Goal: Information Seeking & Learning: Learn about a topic

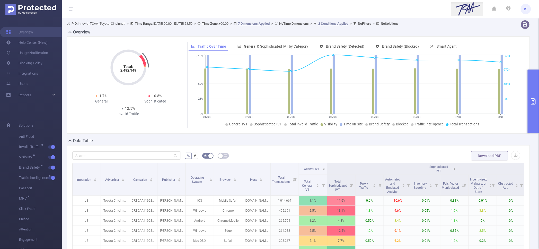
scroll to position [64, 0]
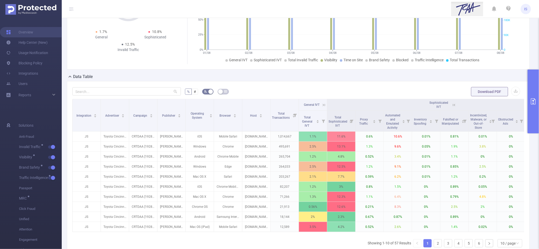
click at [324, 103] on icon at bounding box center [324, 105] width 5 height 5
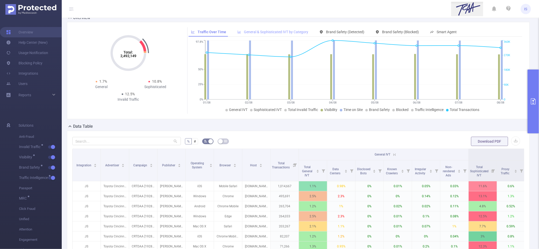
scroll to position [0, 0]
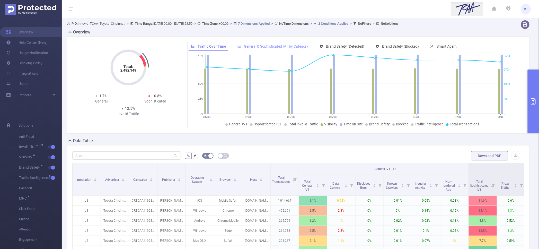
click at [290, 42] on div "General & Sophisticated IVT by Category" at bounding box center [273, 47] width 76 height 10
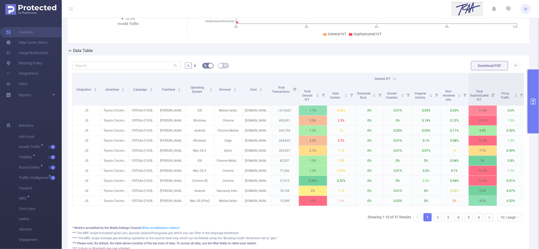
scroll to position [97, 0]
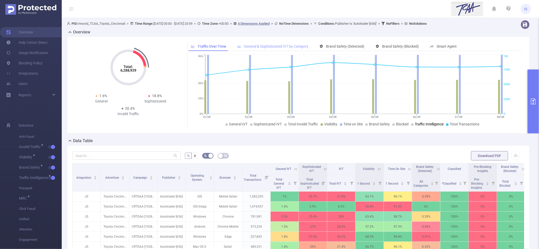
click at [296, 43] on div "General & Sophisticated IVT by Category" at bounding box center [273, 47] width 76 height 10
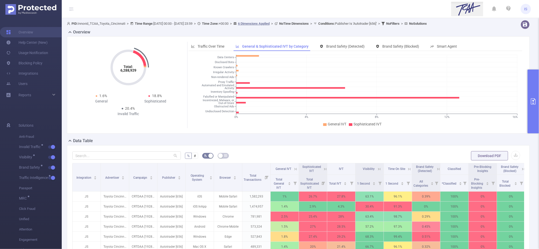
scroll to position [32, 0]
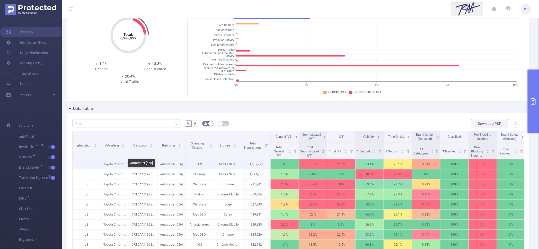
click at [178, 164] on p "Autotrader [656]" at bounding box center [172, 164] width 28 height 10
copy p "656"
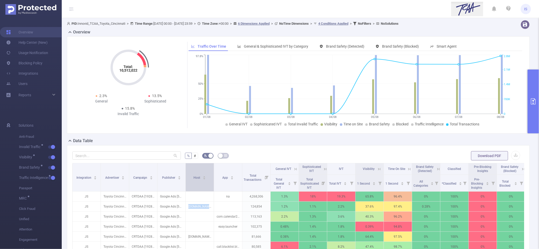
scroll to position [97, 0]
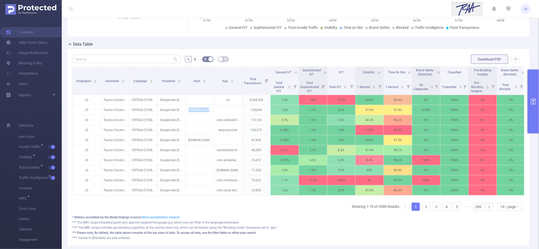
click at [535, 84] on button "primary" at bounding box center [533, 101] width 11 height 64
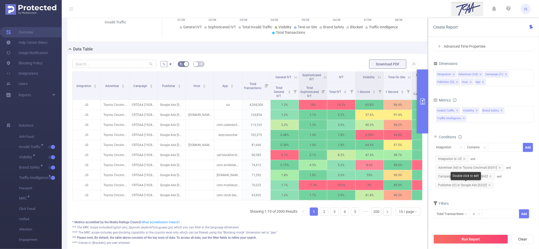
click at [490, 186] on span "Publisher (l2) Is 'Google Ads [5222]'" at bounding box center [465, 185] width 58 height 7
click at [490, 186] on icon "icon: close" at bounding box center [490, 185] width 3 height 3
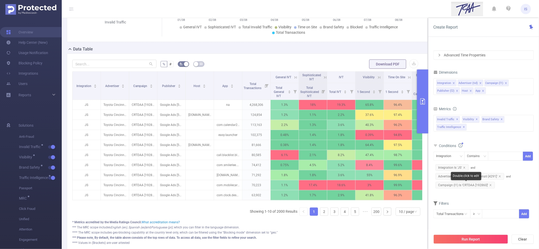
click at [490, 186] on icon "icon: close" at bounding box center [491, 185] width 3 height 3
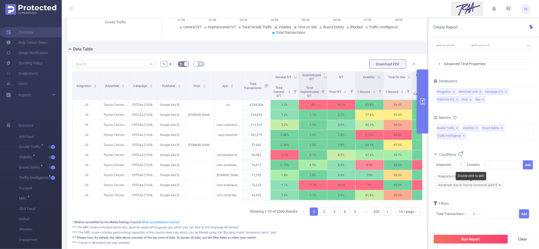
click at [499, 185] on icon "icon: close" at bounding box center [500, 185] width 2 height 2
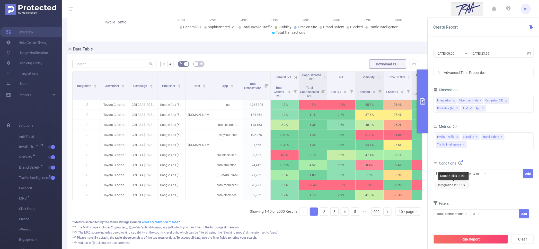
click at [464, 184] on icon "icon: close" at bounding box center [464, 185] width 3 height 3
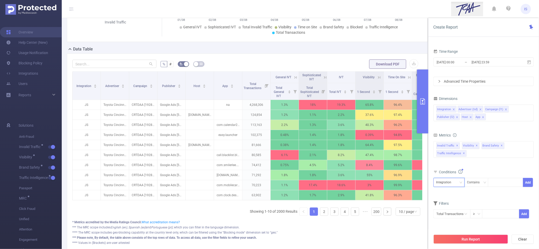
click at [452, 185] on div "Integration" at bounding box center [446, 182] width 19 height 8
click at [448, 217] on li "Publisher (l2)" at bounding box center [449, 217] width 31 height 8
click at [470, 116] on icon "icon: close" at bounding box center [471, 117] width 3 height 3
click at [470, 116] on icon "icon: close" at bounding box center [469, 117] width 3 height 3
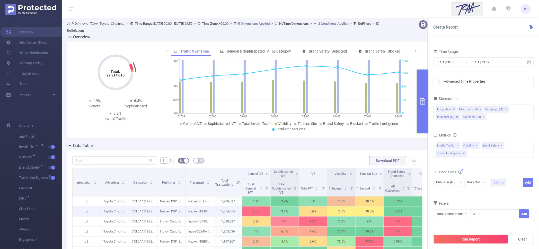
scroll to position [97, 0]
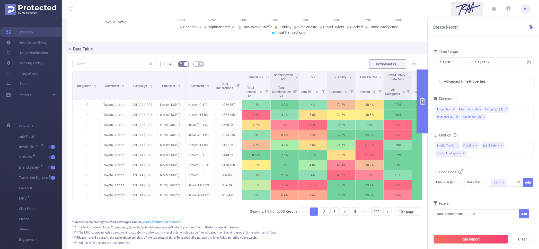
click at [511, 183] on div "7711" at bounding box center [506, 182] width 30 height 8
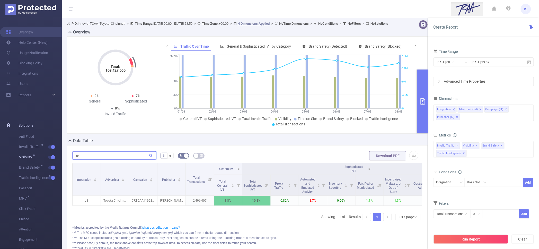
drag, startPoint x: 0, startPoint y: 0, endPoint x: 26, endPoint y: 158, distance: 160.2
click at [26, 158] on section "Overview Help Center (New) Usage Notification Blocking Policy Integrations User…" at bounding box center [269, 124] width 539 height 249
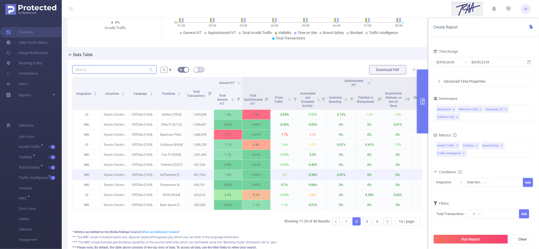
scroll to position [97, 0]
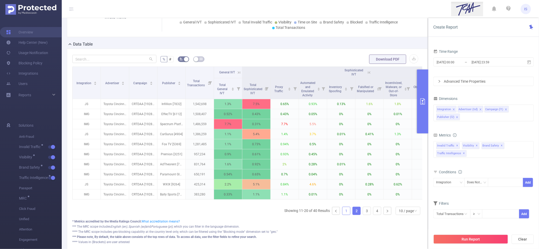
click at [343, 215] on link "1" at bounding box center [347, 211] width 8 height 8
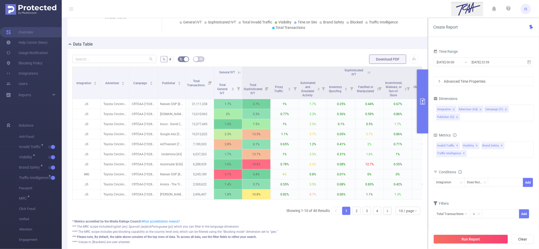
click at [238, 75] on icon at bounding box center [239, 72] width 5 height 5
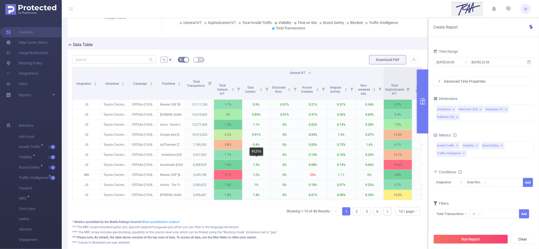
scroll to position [128, 0]
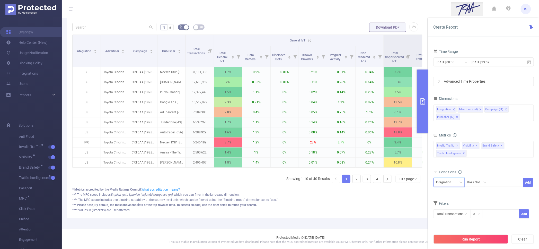
drag, startPoint x: 444, startPoint y: 180, endPoint x: 441, endPoint y: 181, distance: 2.9
click at [443, 181] on div "Integration" at bounding box center [446, 182] width 19 height 8
click at [451, 216] on li "Publisher (l2)" at bounding box center [449, 217] width 31 height 8
click at [480, 182] on div "Does Not Contain" at bounding box center [476, 182] width 19 height 8
click at [476, 192] on li "Contains" at bounding box center [482, 193] width 35 height 8
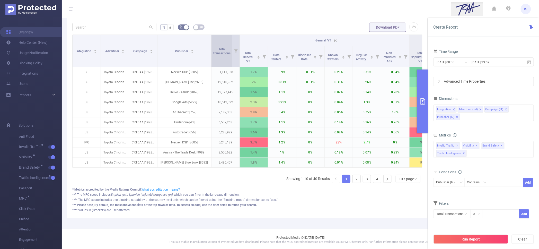
drag, startPoint x: 185, startPoint y: 65, endPoint x: 211, endPoint y: 66, distance: 25.5
click at [211, 66] on span at bounding box center [211, 51] width 3 height 32
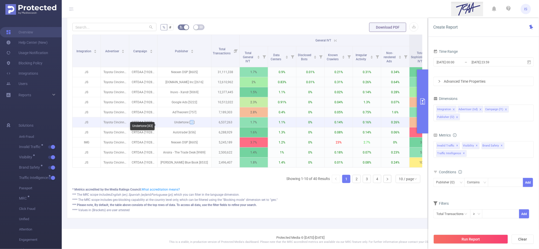
drag, startPoint x: 190, startPoint y: 126, endPoint x: 193, endPoint y: 126, distance: 2.6
click at [193, 126] on p "Undertone [43]" at bounding box center [185, 122] width 54 height 10
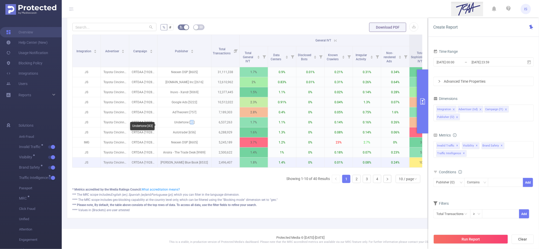
copy p "43"
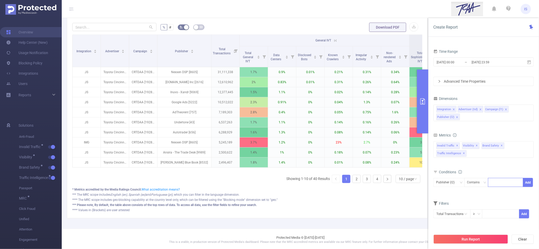
click at [491, 183] on input at bounding box center [492, 182] width 2 height 7
paste input "43"
type input "43"
click at [497, 189] on li "43" at bounding box center [506, 193] width 35 height 8
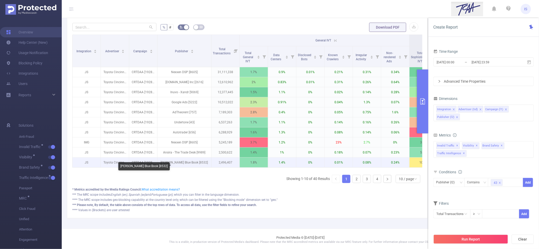
click at [194, 167] on p "[PERSON_NAME] Blue Book [8532]" at bounding box center [185, 163] width 54 height 10
copy p "8532"
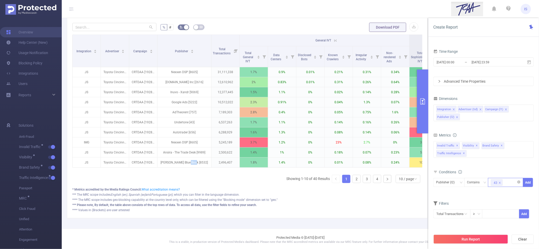
click at [512, 183] on div "43" at bounding box center [506, 182] width 30 height 8
paste input "8532"
type input "8532"
click at [504, 192] on li "8532" at bounding box center [506, 193] width 35 height 8
click at [354, 183] on link "2" at bounding box center [357, 179] width 8 height 8
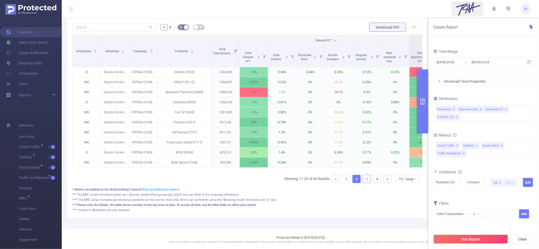
click at [363, 183] on link "3" at bounding box center [367, 179] width 8 height 8
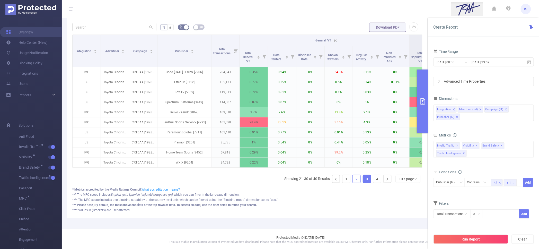
click at [353, 183] on link "2" at bounding box center [357, 179] width 8 height 8
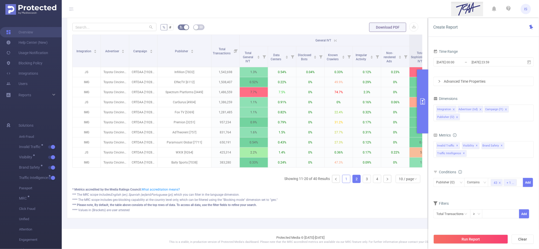
click at [344, 183] on link "1" at bounding box center [347, 179] width 8 height 8
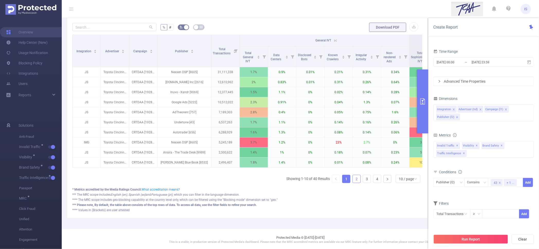
click at [353, 183] on link "2" at bounding box center [357, 179] width 8 height 8
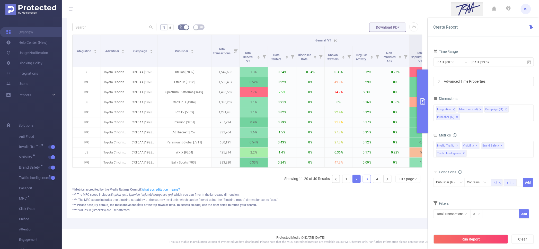
click at [363, 183] on link "3" at bounding box center [367, 179] width 8 height 8
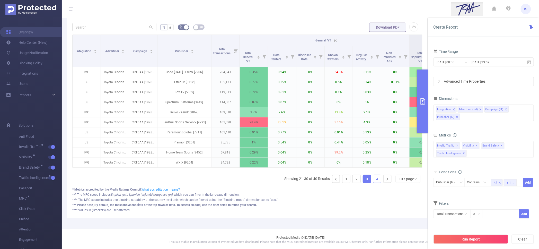
click at [373, 183] on link "4" at bounding box center [377, 179] width 8 height 8
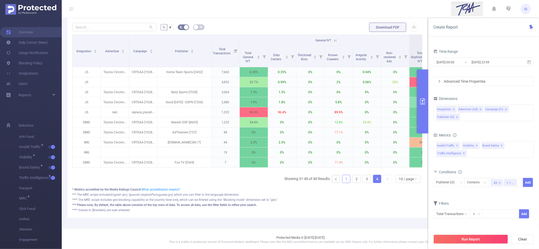
click at [344, 183] on link "1" at bounding box center [347, 179] width 8 height 8
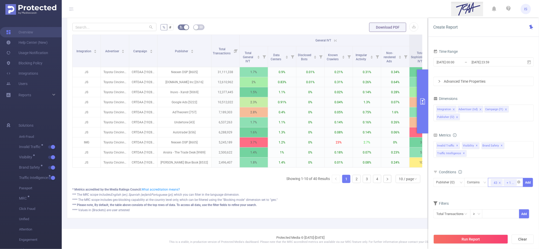
click at [518, 185] on input at bounding box center [519, 182] width 2 height 7
paste input "656"
type input "656"
click at [503, 199] on li "656" at bounding box center [506, 201] width 35 height 8
click at [527, 182] on button "Add" at bounding box center [528, 182] width 10 height 9
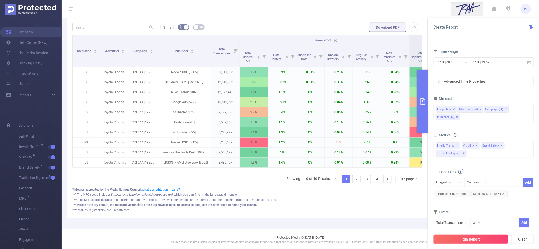
click at [480, 235] on button "Run Report" at bounding box center [471, 238] width 75 height 9
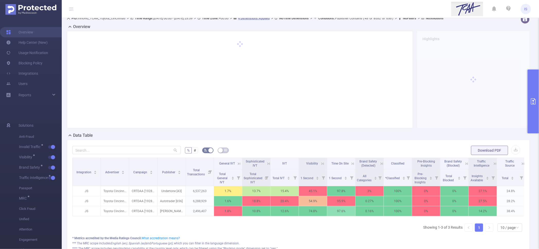
click at [237, 163] on icon at bounding box center [239, 163] width 5 height 5
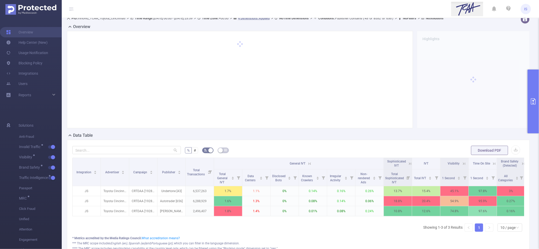
click at [409, 164] on icon at bounding box center [410, 163] width 2 height 2
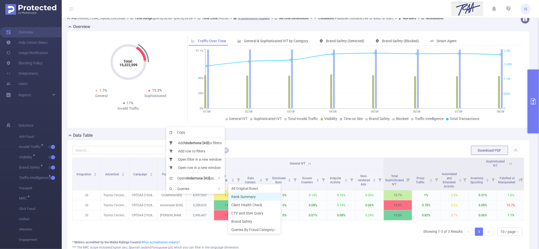
click at [242, 195] on span "Rank Summary" at bounding box center [243, 197] width 24 height 4
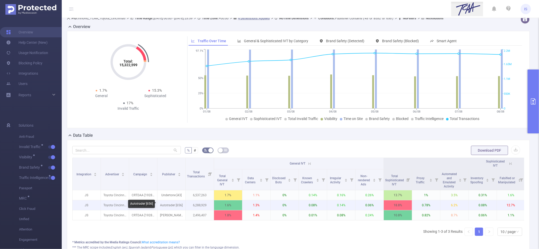
click at [180, 204] on p "Autotrader [656]" at bounding box center [172, 205] width 28 height 10
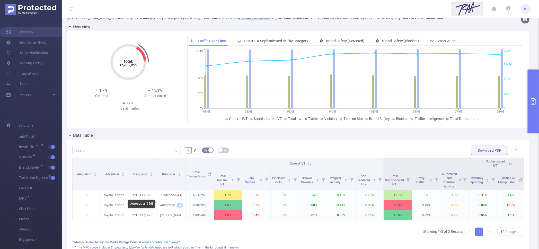
copy p "656"
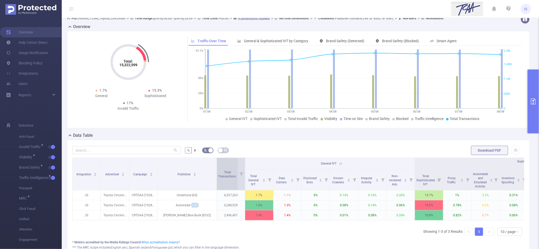
drag, startPoint x: 185, startPoint y: 181, endPoint x: 216, endPoint y: 178, distance: 31.2
click at [216, 178] on span at bounding box center [216, 174] width 3 height 32
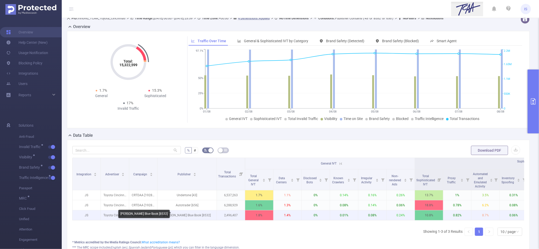
click at [196, 214] on p "[PERSON_NAME] Blue Book [8532]" at bounding box center [187, 215] width 59 height 10
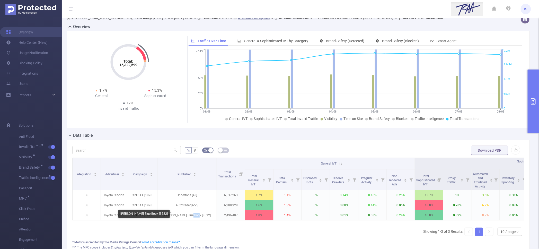
copy p "8532"
click at [533, 111] on button "primary" at bounding box center [533, 101] width 11 height 64
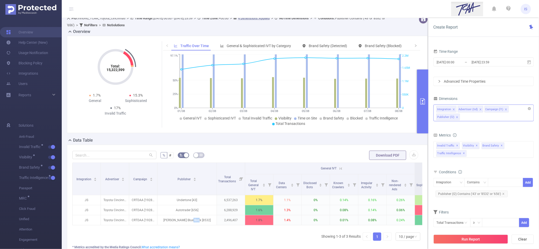
click at [495, 116] on div "Integration Advertiser (tid) Campaign (l1) Publisher (l2)" at bounding box center [484, 112] width 100 height 17
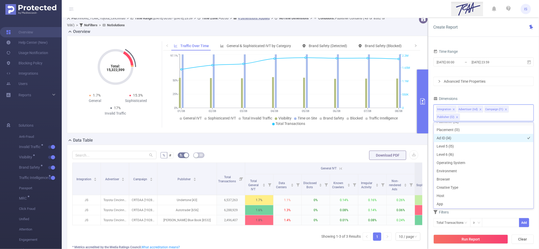
scroll to position [65, 0]
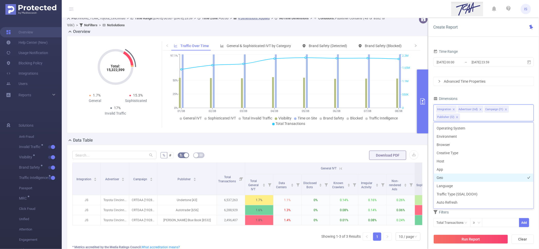
click at [447, 177] on li "Geo" at bounding box center [484, 177] width 100 height 8
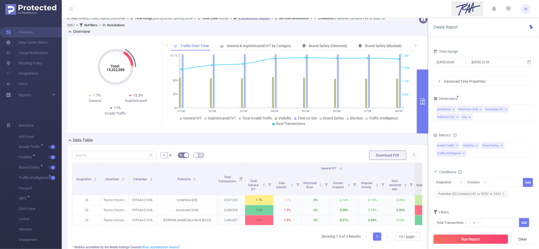
click at [469, 239] on button "Run Report" at bounding box center [471, 238] width 75 height 9
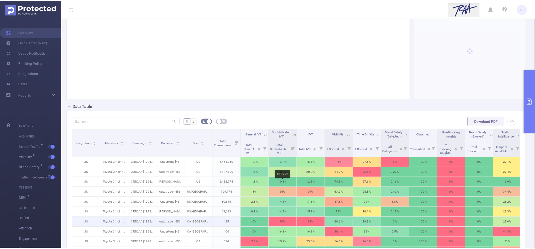
scroll to position [70, 0]
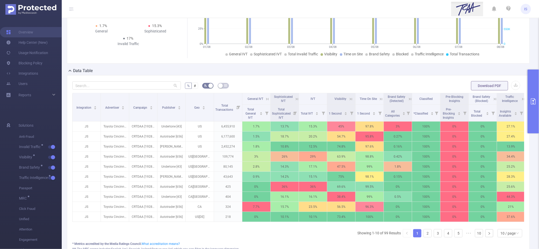
click at [269, 98] on icon at bounding box center [267, 99] width 5 height 5
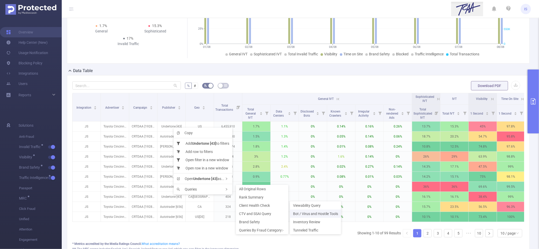
click at [306, 213] on span "Bot / Virus and Hostile Tools" at bounding box center [315, 214] width 45 height 4
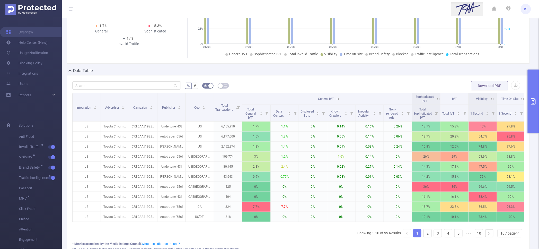
click at [531, 126] on button "primary" at bounding box center [533, 101] width 11 height 64
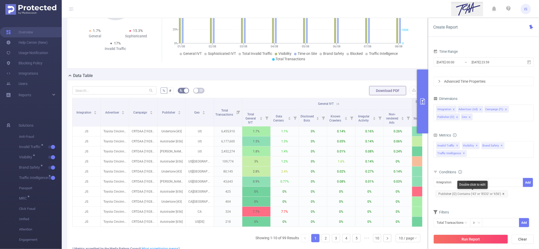
click at [503, 193] on icon "icon: close" at bounding box center [504, 194] width 2 height 2
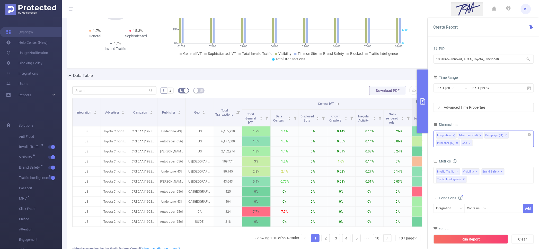
click at [469, 144] on icon "icon: close" at bounding box center [470, 143] width 3 height 3
click at [484, 241] on button "Run Report" at bounding box center [471, 238] width 75 height 9
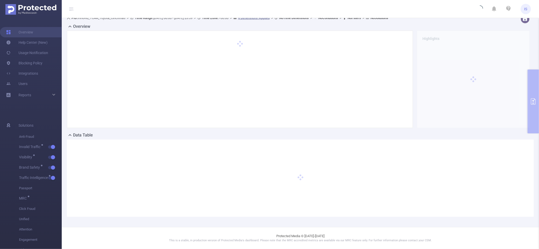
scroll to position [5, 0]
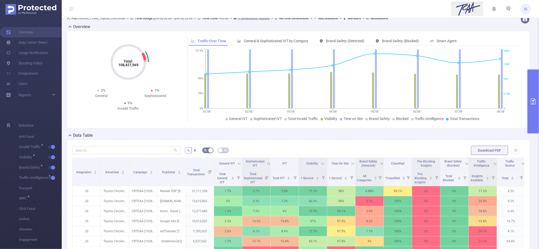
click at [290, 131] on div "Total: 108,427,565 Total: 108,427,565 2% General 7% Sophisticated 9% Invalid Tr…" at bounding box center [298, 81] width 467 height 101
click at [511, 150] on button "button" at bounding box center [515, 149] width 9 height 9
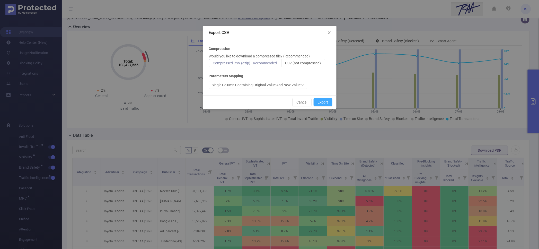
click at [322, 101] on button "Export" at bounding box center [323, 102] width 19 height 8
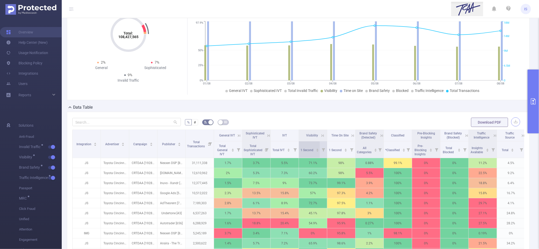
scroll to position [70, 0]
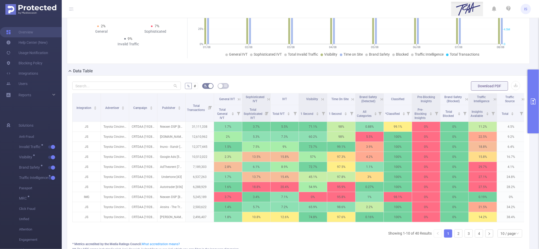
click at [530, 77] on button "primary" at bounding box center [533, 101] width 11 height 64
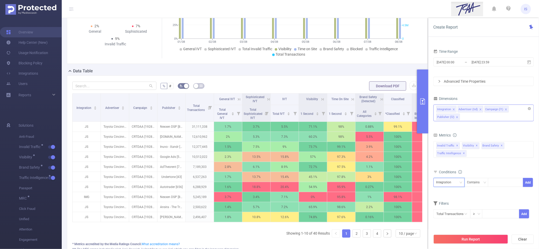
click at [449, 180] on div "Integration" at bounding box center [446, 182] width 19 height 8
click at [451, 216] on li "Publisher (l2)" at bounding box center [449, 217] width 31 height 8
click at [495, 186] on div at bounding box center [506, 182] width 30 height 8
paste input "43"
type input "43"
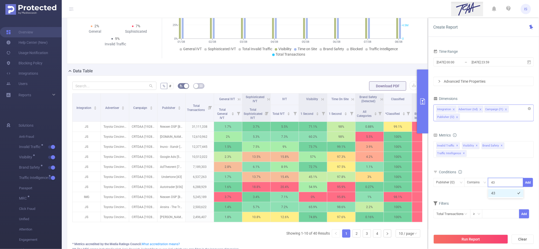
click at [497, 195] on li "43" at bounding box center [506, 193] width 35 height 8
paste input "656"
type input "656"
click at [496, 195] on li "656" at bounding box center [506, 193] width 35 height 8
paste input "4904"
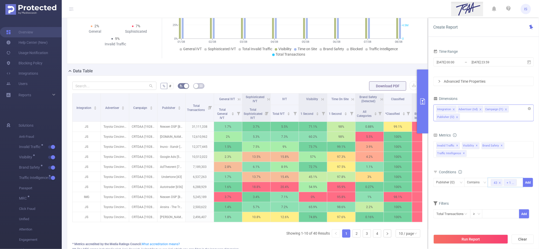
type input "4904"
click at [499, 200] on li "4904" at bounding box center [506, 201] width 35 height 8
paste input "5369"
type input "5369"
click at [496, 202] on li "5369" at bounding box center [506, 201] width 35 height 8
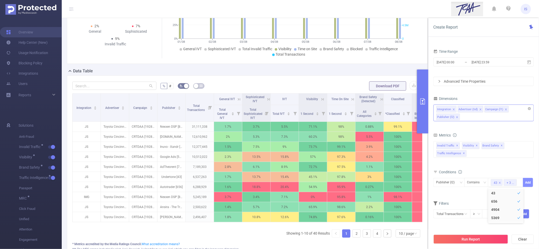
click at [528, 181] on button "Add" at bounding box center [528, 182] width 10 height 9
click at [462, 240] on button "Run Report" at bounding box center [471, 238] width 75 height 9
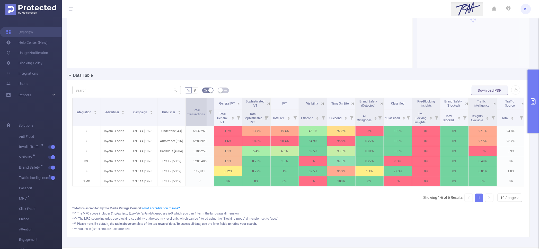
scroll to position [75, 0]
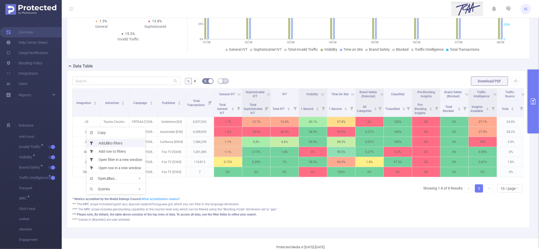
click at [100, 143] on li "Add JS to filters" at bounding box center [116, 143] width 59 height 8
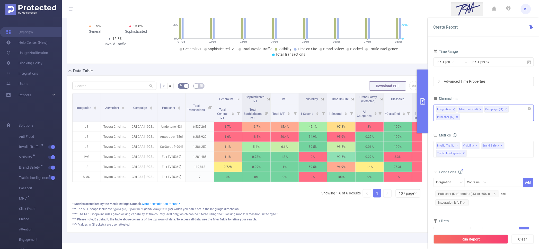
click at [483, 234] on div "Run Report Clear" at bounding box center [484, 239] width 111 height 20
click at [484, 236] on button "Run Report" at bounding box center [471, 238] width 75 height 9
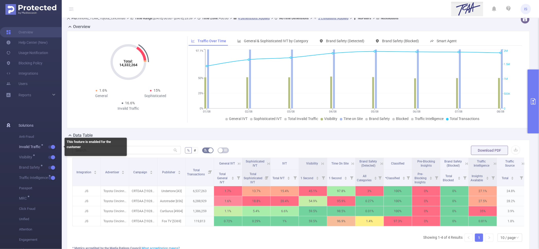
click at [51, 147] on button "button" at bounding box center [51, 146] width 7 height 3
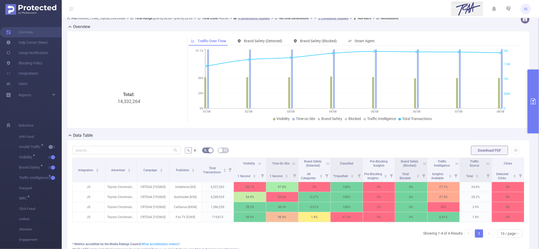
click at [256, 163] on icon at bounding box center [259, 163] width 6 height 5
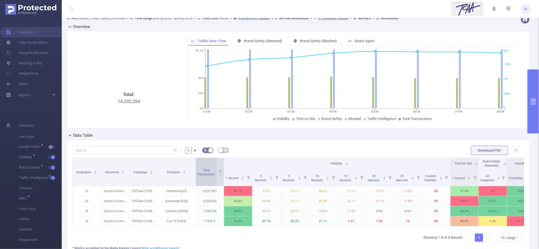
drag, startPoint x: 185, startPoint y: 168, endPoint x: 195, endPoint y: 170, distance: 10.2
click at [195, 170] on span at bounding box center [195, 172] width 3 height 28
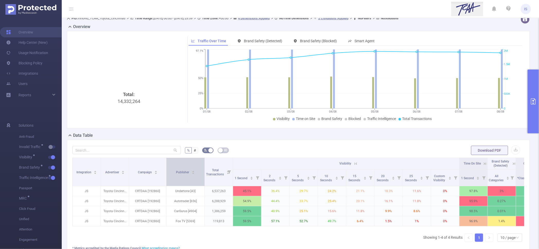
drag, startPoint x: 157, startPoint y: 168, endPoint x: 166, endPoint y: 168, distance: 9.0
click at [166, 168] on span at bounding box center [166, 172] width 3 height 28
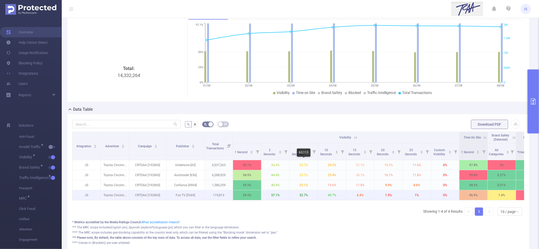
scroll to position [70, 0]
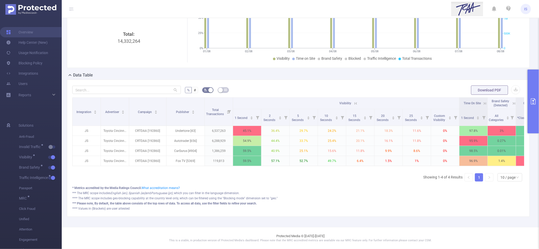
click at [484, 98] on th "Time On Site" at bounding box center [474, 104] width 28 height 12
click at [484, 102] on icon at bounding box center [485, 103] width 2 height 2
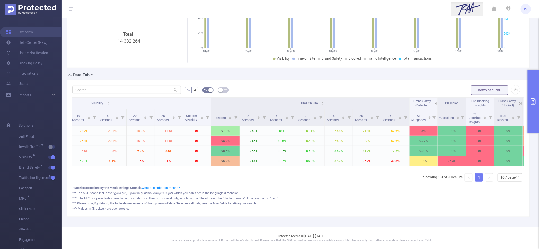
scroll to position [0, 232]
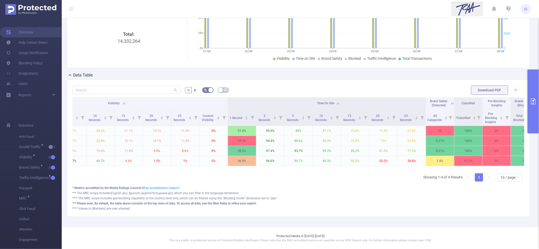
click at [123, 102] on icon at bounding box center [124, 103] width 2 height 2
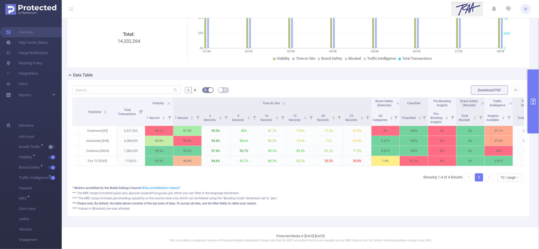
scroll to position [0, 89]
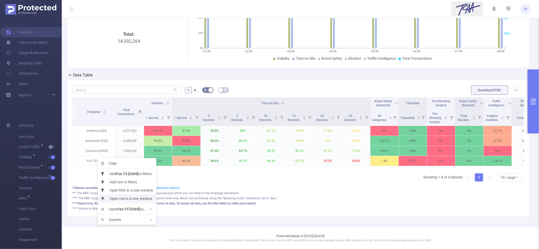
click at [125, 199] on li "Open row in a new window" at bounding box center [127, 198] width 59 height 8
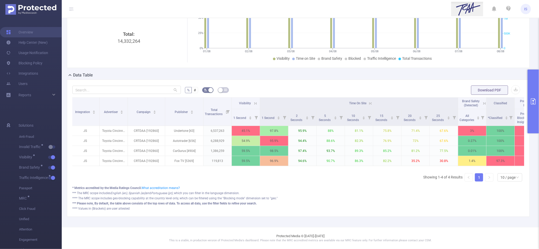
scroll to position [0, 0]
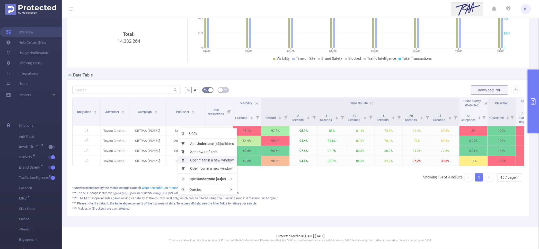
click at [205, 160] on li "Open filter in a new window" at bounding box center [207, 160] width 59 height 8
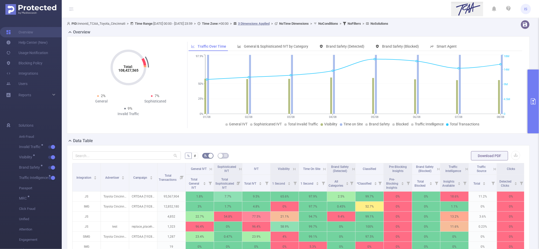
scroll to position [0, 7]
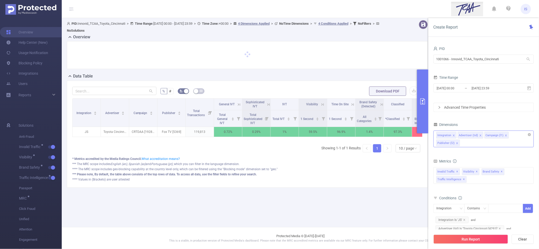
click at [471, 145] on div "Integration Advertiser (tid) Campaign (l1) Publisher (l2)" at bounding box center [484, 138] width 100 height 17
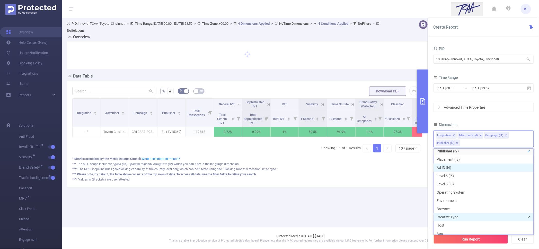
scroll to position [64, 0]
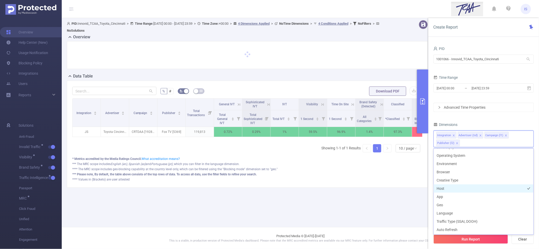
click at [448, 191] on li "Host" at bounding box center [484, 188] width 100 height 8
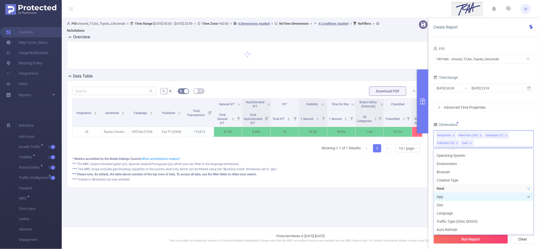
click at [449, 198] on li "App" at bounding box center [484, 197] width 100 height 8
click at [477, 239] on button "Run Report" at bounding box center [471, 238] width 75 height 9
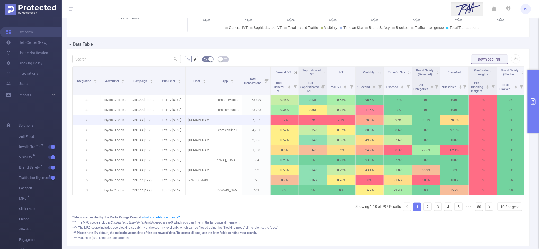
scroll to position [64, 0]
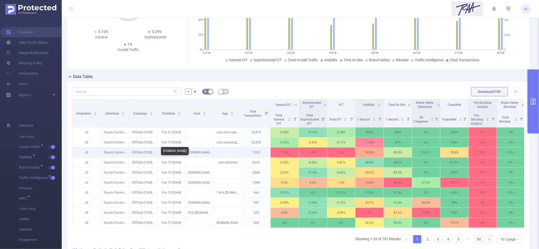
click at [198, 151] on p "cracked.com" at bounding box center [200, 152] width 28 height 10
copy p "cracked.com"
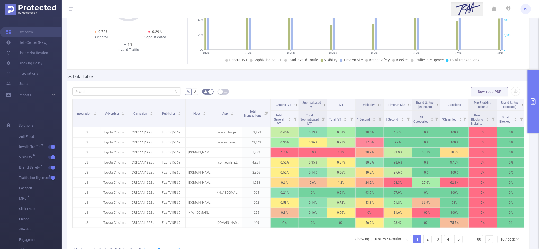
click at [298, 105] on icon at bounding box center [295, 105] width 5 height 5
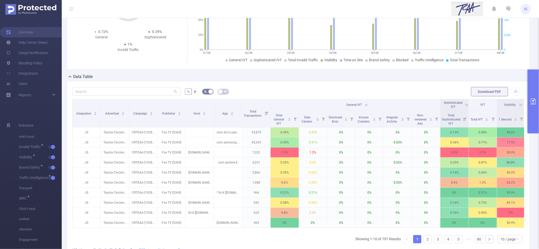
click at [366, 104] on icon at bounding box center [366, 105] width 2 height 2
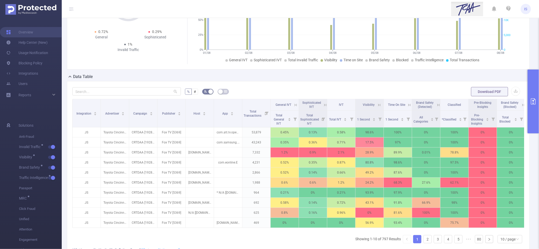
click at [325, 105] on icon at bounding box center [325, 105] width 2 height 2
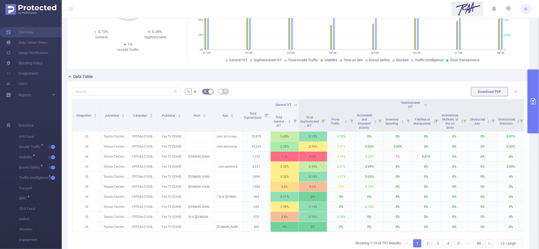
click at [425, 106] on icon at bounding box center [426, 105] width 5 height 5
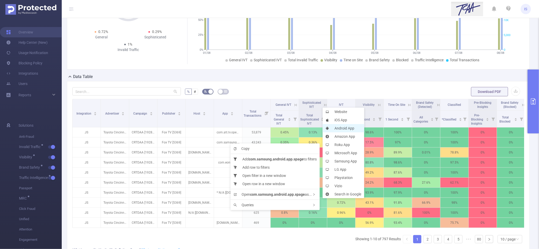
click at [346, 127] on li "Android App" at bounding box center [344, 128] width 42 height 8
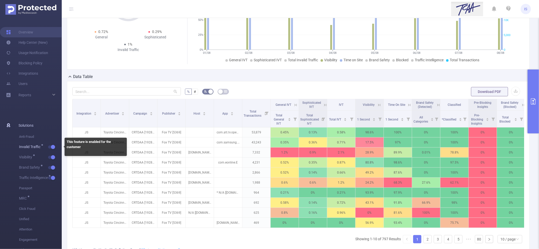
click at [52, 146] on button "button" at bounding box center [51, 146] width 7 height 3
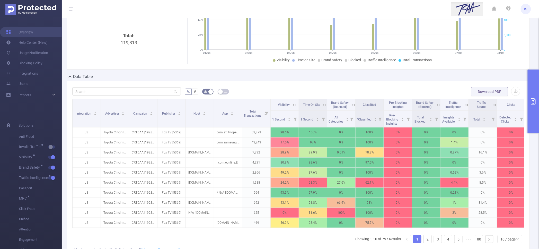
click at [467, 103] on icon at bounding box center [467, 105] width 5 height 5
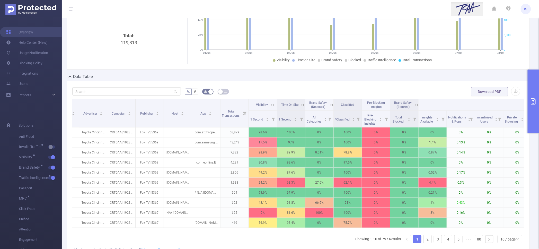
scroll to position [0, 0]
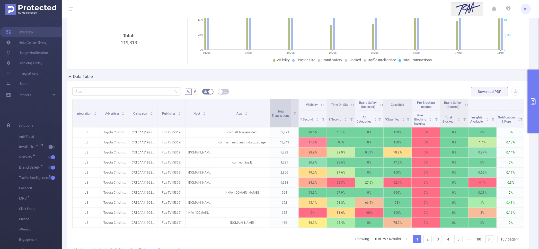
drag, startPoint x: 242, startPoint y: 119, endPoint x: 270, endPoint y: 118, distance: 28.1
click at [270, 118] on span at bounding box center [270, 113] width 3 height 28
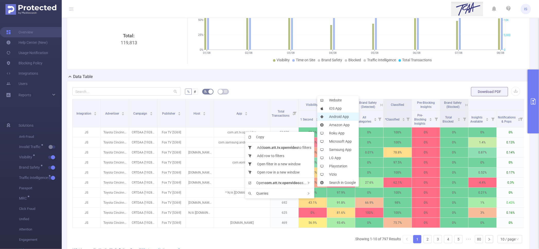
click at [331, 116] on li "Android App" at bounding box center [338, 116] width 42 height 8
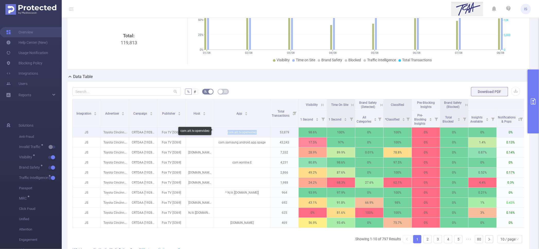
drag, startPoint x: 227, startPoint y: 131, endPoint x: 265, endPoint y: 130, distance: 38.4
click at [265, 130] on p "com.att.tv.openvideo" at bounding box center [242, 132] width 56 height 10
copy p "com.att.tv.openvideo"
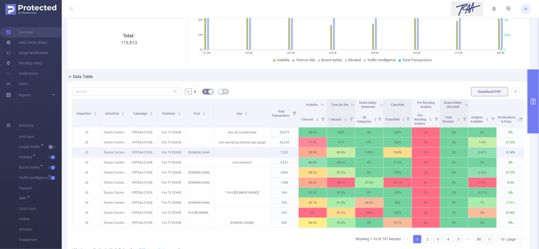
click at [247, 150] on p at bounding box center [242, 152] width 56 height 5
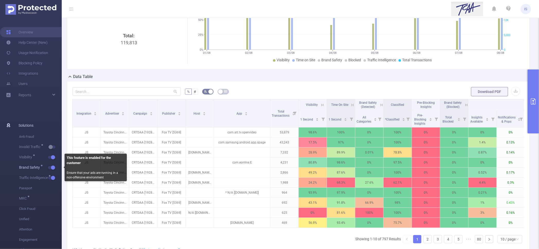
click at [51, 166] on button "button" at bounding box center [51, 167] width 7 height 3
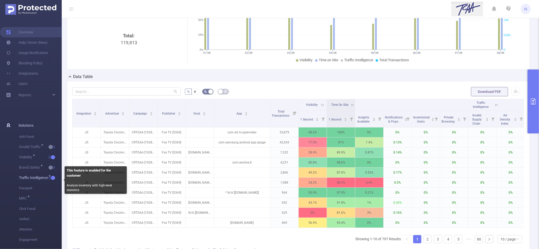
click at [53, 179] on button "button" at bounding box center [51, 177] width 7 height 3
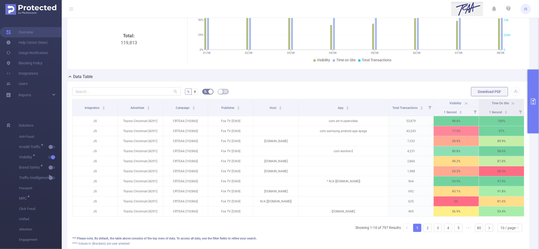
click at [532, 117] on button "primary" at bounding box center [533, 101] width 11 height 64
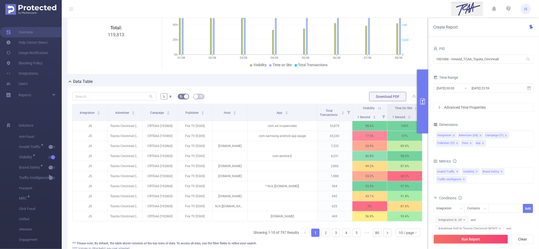
click at [378, 107] on th "Visibility" at bounding box center [370, 108] width 35 height 8
click at [379, 107] on icon at bounding box center [380, 108] width 2 height 2
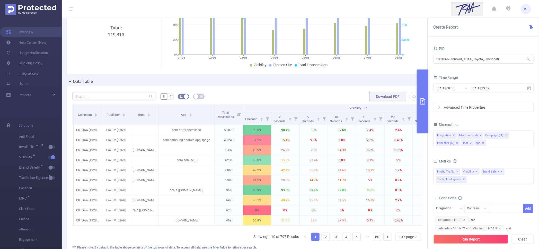
scroll to position [0, 57]
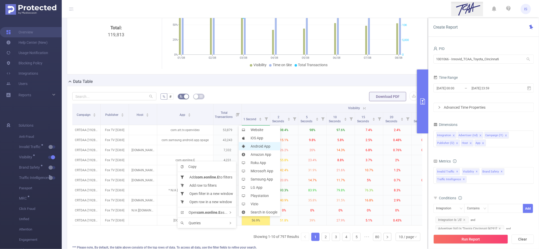
click at [272, 149] on li "Android App" at bounding box center [260, 146] width 42 height 8
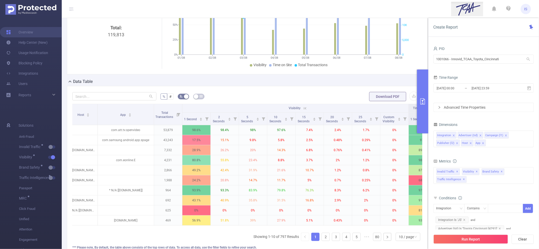
scroll to position [0, 136]
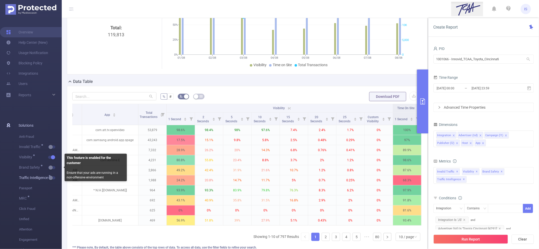
click at [52, 175] on span "Traffic Intelligence" at bounding box center [40, 178] width 43 height 10
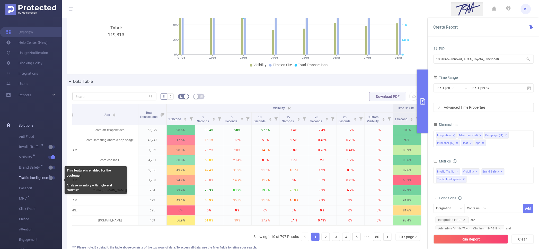
click at [52, 177] on button "button" at bounding box center [51, 177] width 7 height 3
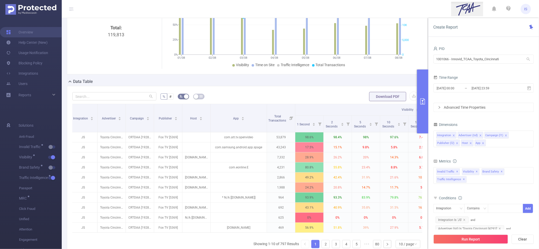
scroll to position [0, 0]
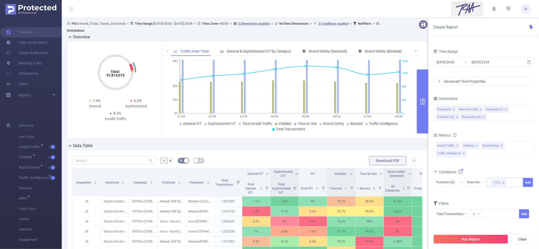
scroll to position [97, 0]
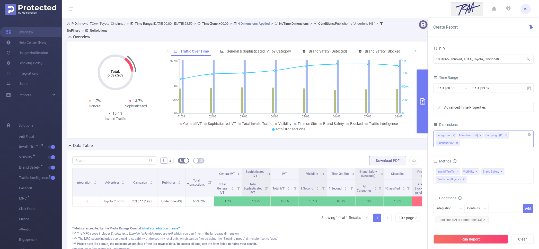
click at [485, 144] on div "Integration Advertiser (tid) Campaign (l1) Publisher (l2)" at bounding box center [484, 138] width 100 height 17
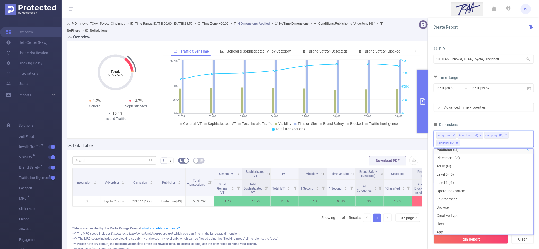
scroll to position [64, 0]
click at [450, 187] on li "Host" at bounding box center [484, 188] width 100 height 8
click at [452, 196] on li "App" at bounding box center [484, 197] width 100 height 8
click at [481, 238] on button "Run Report" at bounding box center [471, 238] width 75 height 9
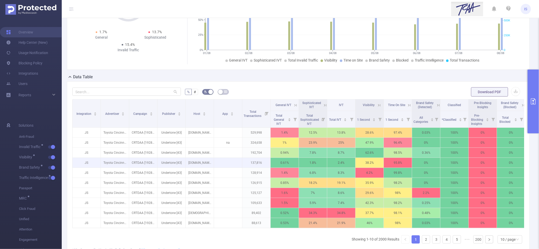
scroll to position [64, 0]
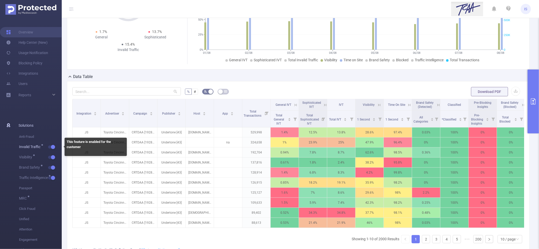
click at [51, 146] on button "button" at bounding box center [51, 146] width 7 height 3
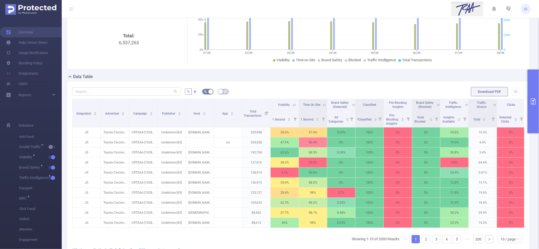
click at [295, 104] on icon at bounding box center [294, 105] width 2 height 2
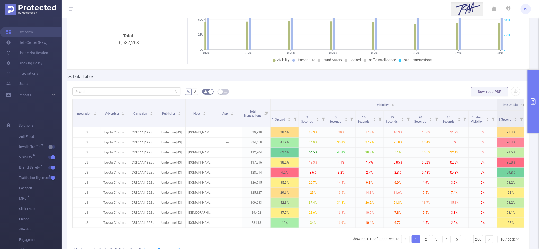
click at [391, 105] on icon at bounding box center [393, 105] width 5 height 5
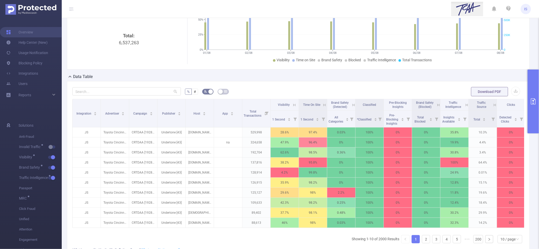
click at [325, 106] on icon at bounding box center [324, 105] width 5 height 5
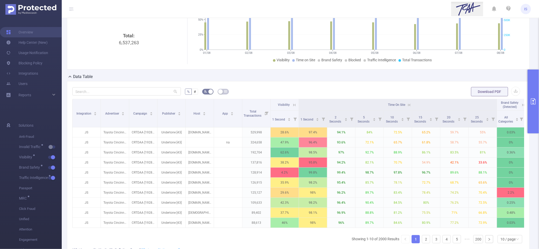
click at [411, 104] on icon at bounding box center [409, 105] width 5 height 5
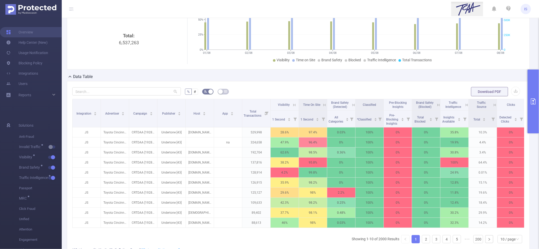
click at [296, 103] on icon at bounding box center [294, 105] width 5 height 5
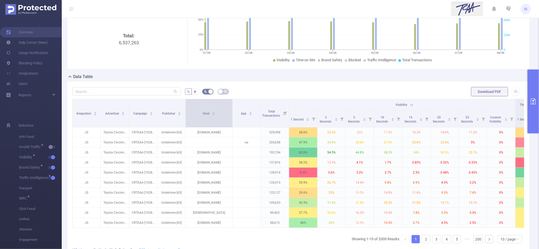
drag, startPoint x: 213, startPoint y: 115, endPoint x: 231, endPoint y: 116, distance: 18.6
click at [231, 116] on span at bounding box center [232, 113] width 3 height 28
click at [532, 89] on button "primary" at bounding box center [533, 101] width 11 height 64
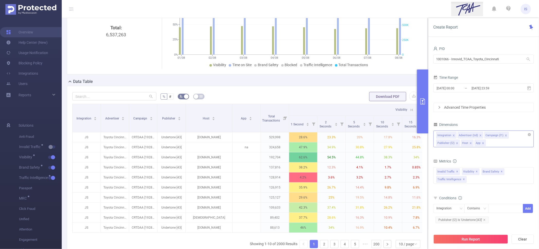
click at [483, 142] on icon "icon: close" at bounding box center [483, 143] width 3 height 3
click at [484, 243] on button "Run Report" at bounding box center [471, 238] width 75 height 9
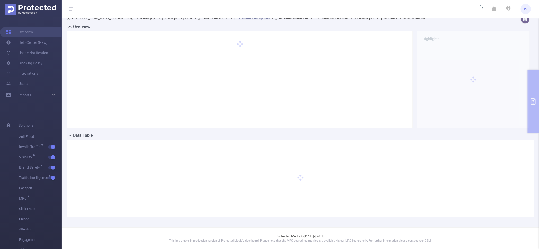
scroll to position [0, 0]
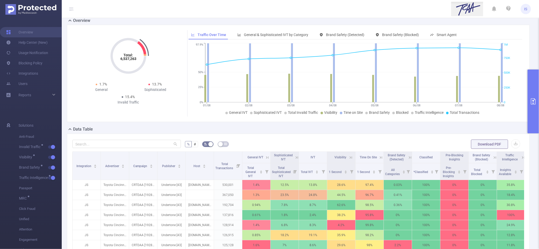
scroll to position [32, 0]
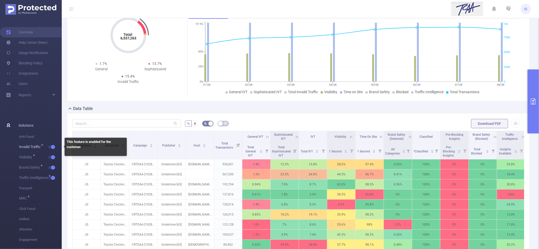
click at [51, 146] on button "button" at bounding box center [51, 146] width 7 height 3
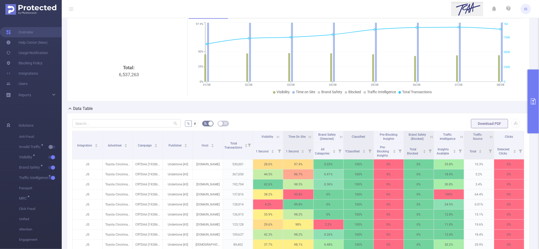
click at [537, 119] on button "primary" at bounding box center [533, 101] width 11 height 64
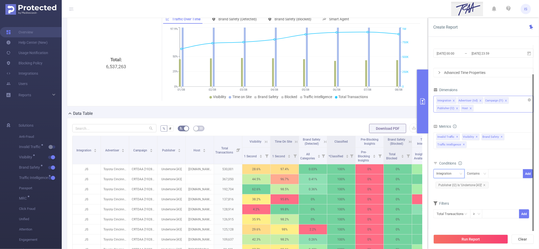
click at [450, 173] on div "Integration" at bounding box center [446, 173] width 19 height 8
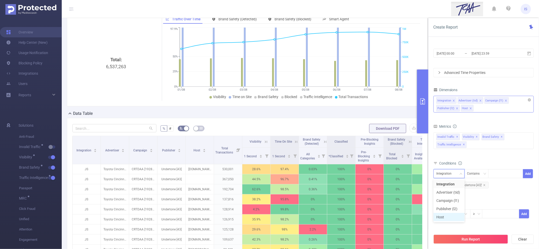
click at [449, 218] on li "Host" at bounding box center [449, 217] width 31 height 8
click at [507, 173] on div at bounding box center [506, 173] width 30 height 8
type input "."
click at [530, 171] on button "Add" at bounding box center [528, 173] width 10 height 9
click at [475, 242] on button "Run Report" at bounding box center [471, 238] width 75 height 9
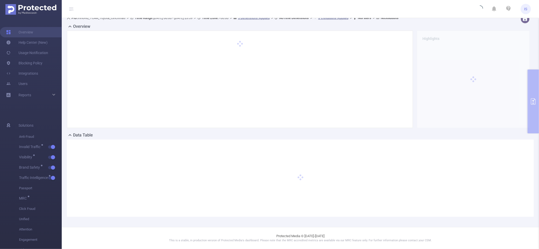
scroll to position [5, 0]
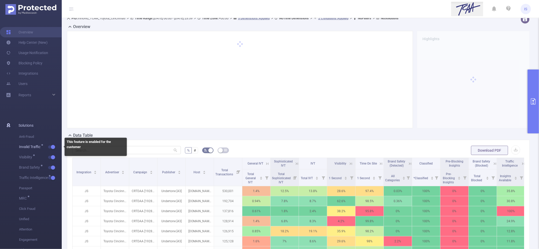
click at [54, 146] on button "button" at bounding box center [51, 146] width 7 height 3
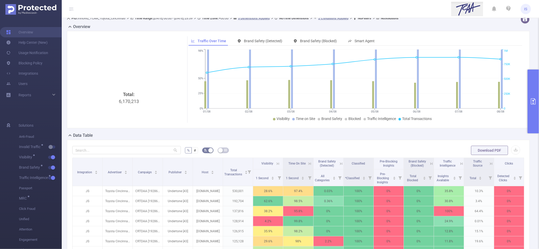
scroll to position [70, 0]
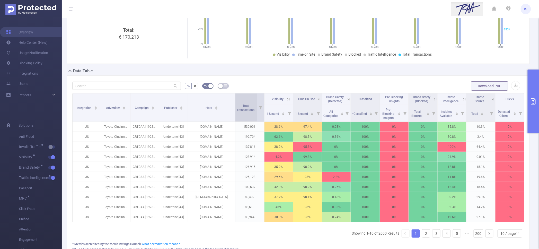
drag, startPoint x: 221, startPoint y: 111, endPoint x: 234, endPoint y: 111, distance: 13.4
click at [234, 105] on tr "Integration Advertiser Campaign Publisher Host Total Transactions Visibility Ti…" at bounding box center [299, 99] width 452 height 12
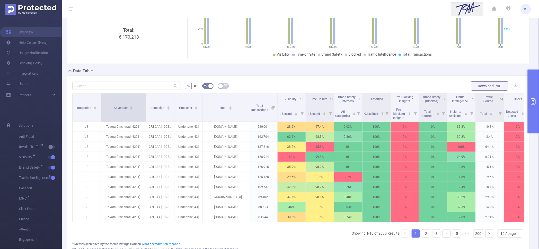
drag, startPoint x: 129, startPoint y: 112, endPoint x: 146, endPoint y: 114, distance: 16.8
click at [146, 105] on tr "Integration Advertiser Campaign Publisher Host Total Transactions Visibility Ti…" at bounding box center [303, 99] width 460 height 12
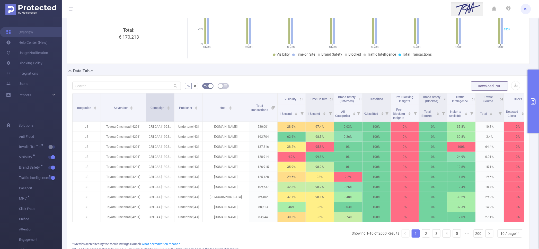
click at [173, 105] on tr "Integration Advertiser Campaign Publisher Host Total Transactions Visibility Ti…" at bounding box center [303, 99] width 460 height 12
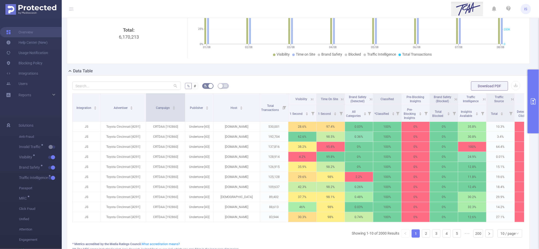
drag, startPoint x: 173, startPoint y: 112, endPoint x: 184, endPoint y: 112, distance: 10.8
click at [184, 112] on span at bounding box center [185, 107] width 3 height 28
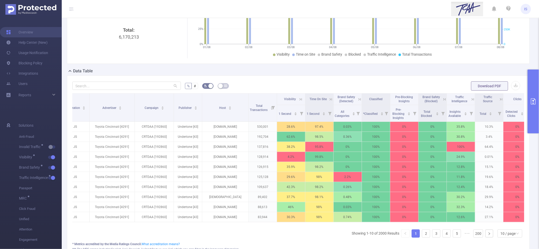
scroll to position [0, 24]
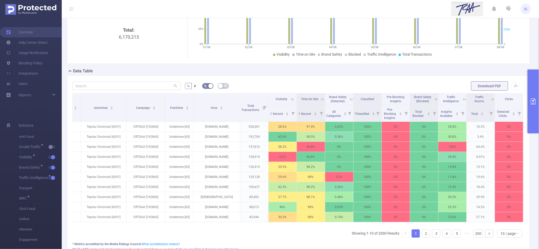
click at [290, 97] on icon at bounding box center [292, 99] width 5 height 5
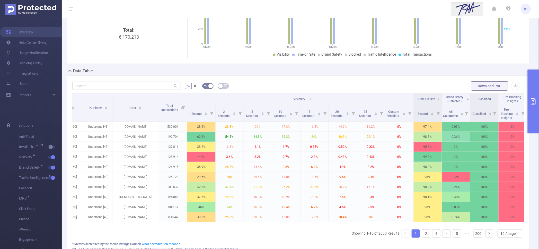
scroll to position [0, 100]
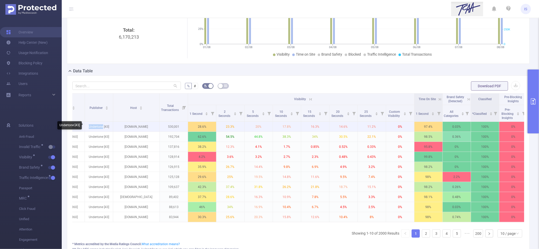
drag, startPoint x: 88, startPoint y: 126, endPoint x: 103, endPoint y: 130, distance: 15.8
click at [103, 130] on p "Undertone [43]" at bounding box center [99, 127] width 28 height 10
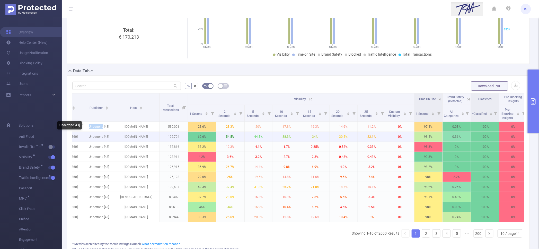
copy p "Undertone"
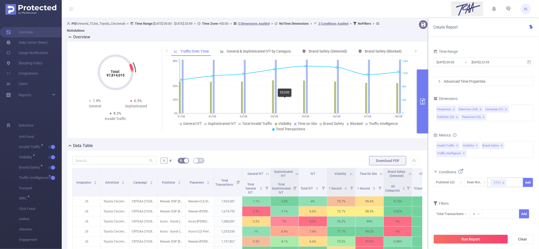
scroll to position [97, 0]
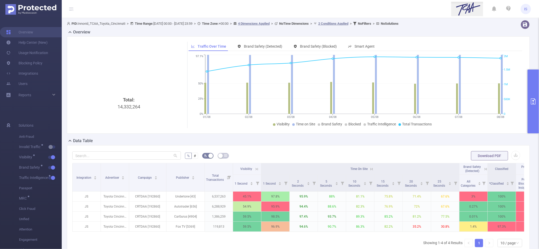
scroll to position [70, 0]
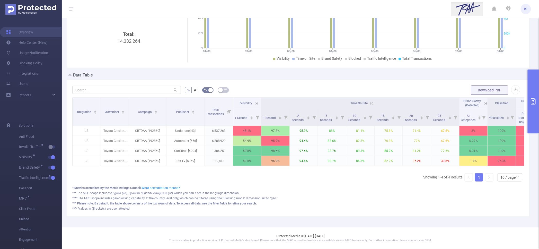
click at [536, 91] on button "primary" at bounding box center [533, 101] width 11 height 64
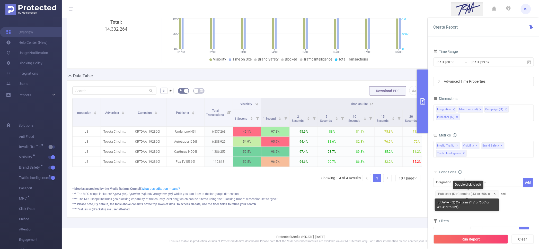
click at [495, 193] on icon "icon: close" at bounding box center [495, 194] width 3 height 3
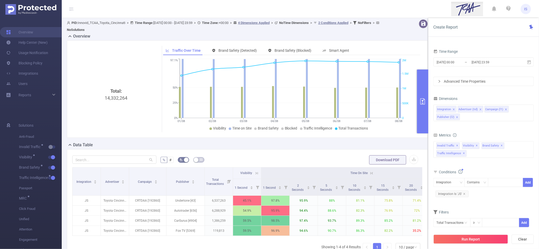
scroll to position [0, 0]
click at [329, 143] on div "Data Table" at bounding box center [249, 146] width 365 height 7
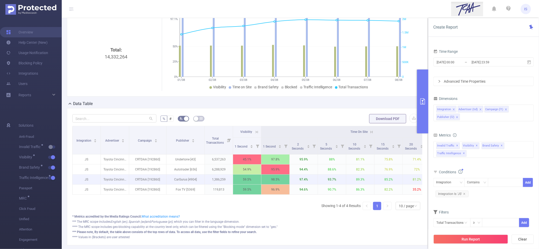
scroll to position [75, 0]
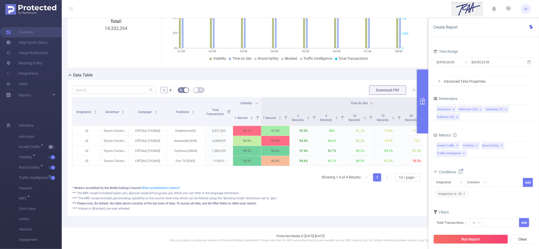
click at [321, 62] on div "Total: 14,332,264 Traffic Over Time Brand Safety (Detected) Brand Safety (Block…" at bounding box center [247, 19] width 361 height 97
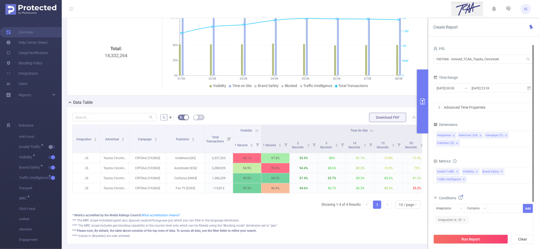
scroll to position [0, 0]
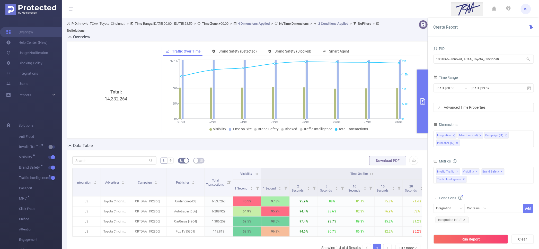
click at [453, 151] on div "Dimensions Integration Advertiser (tid) Campaign (l1) Publisher (l2)" at bounding box center [484, 136] width 100 height 30
click at [274, 156] on form "% # Download PDF" at bounding box center [247, 160] width 350 height 10
click at [228, 152] on div "% # Download PDF Integration Advertiser Campaign Publisher Total Transactions V…" at bounding box center [247, 218] width 361 height 137
click at [294, 152] on div "% # Download PDF Integration Advertiser Campaign Publisher Total Transactions V…" at bounding box center [247, 218] width 361 height 137
click at [288, 141] on div "Total: 14,332,264 Traffic Over Time Brand Safety (Detected) Brand Safety (Block…" at bounding box center [247, 91] width 365 height 101
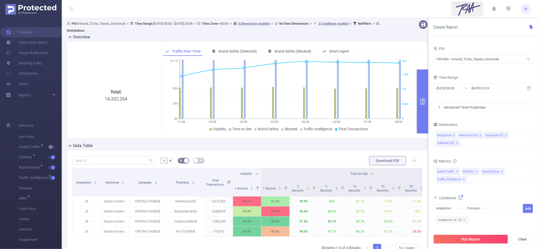
click at [289, 156] on form "% # Download PDF" at bounding box center [247, 160] width 350 height 10
click at [318, 149] on div "Data Table" at bounding box center [249, 146] width 365 height 7
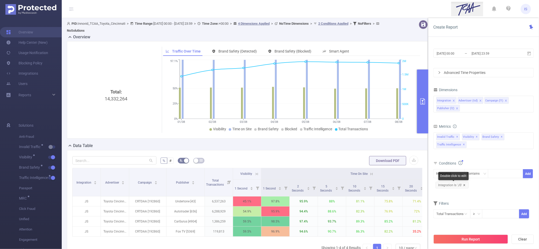
click at [464, 184] on icon "icon: close" at bounding box center [465, 185] width 2 height 2
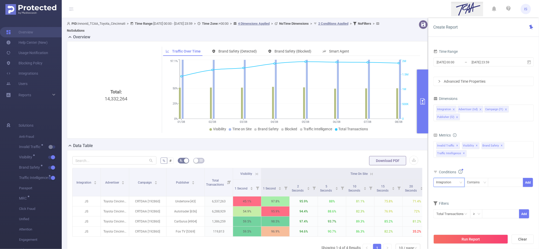
click at [448, 183] on div "Integration" at bounding box center [446, 182] width 19 height 8
drag, startPoint x: 505, startPoint y: 203, endPoint x: 489, endPoint y: 202, distance: 16.0
click at [505, 203] on div "Filters" at bounding box center [484, 204] width 100 height 8
click at [452, 216] on input "text" at bounding box center [452, 213] width 37 height 9
click at [452, 199] on li "Traffic Intelligence" at bounding box center [453, 200] width 38 height 8
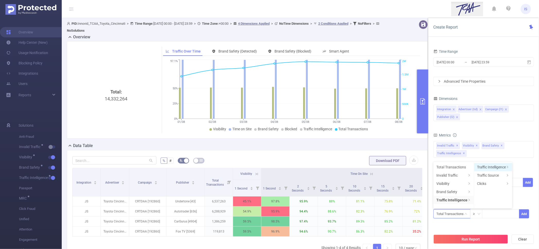
click at [488, 165] on li "Traffic Intelligence" at bounding box center [493, 167] width 38 height 8
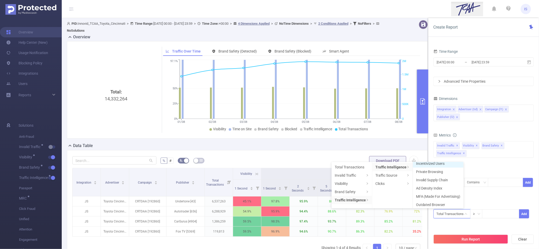
scroll to position [30, 0]
click at [482, 163] on div "1 Second 2 Seconds 5 Seconds 10 Seconds 15 Seconds 20 Seconds 25 Seconds Custom…" at bounding box center [484, 152] width 100 height 23
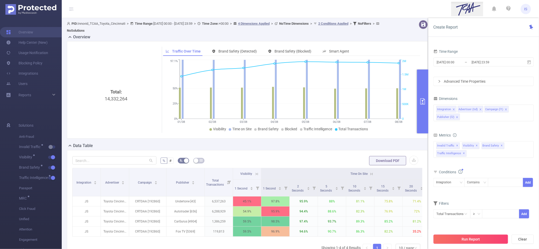
click at [475, 241] on button "Run Report" at bounding box center [471, 238] width 75 height 9
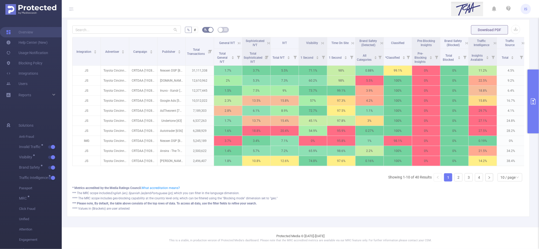
scroll to position [131, 0]
click at [52, 145] on button "button" at bounding box center [51, 146] width 7 height 3
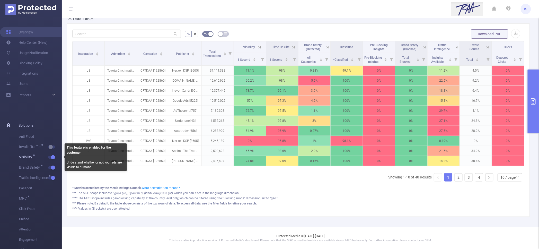
click at [53, 157] on button "button" at bounding box center [51, 157] width 7 height 3
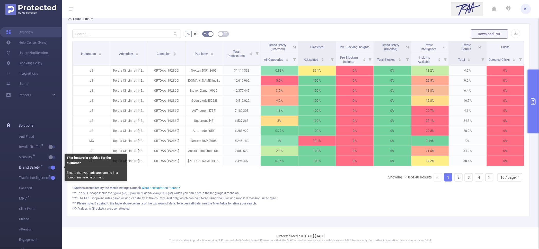
click at [51, 167] on button "button" at bounding box center [51, 167] width 7 height 3
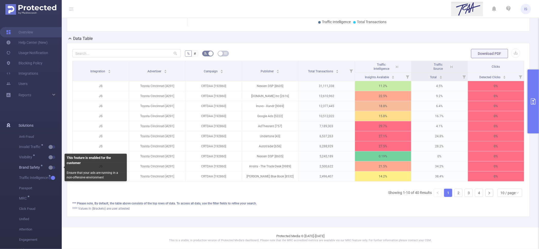
scroll to position [107, 0]
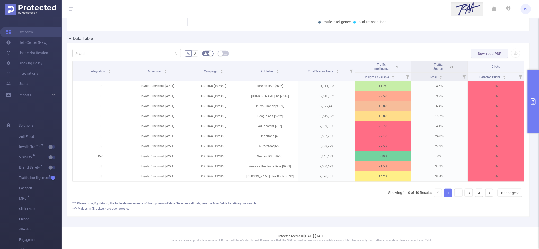
click at [395, 65] on icon at bounding box center [397, 67] width 5 height 5
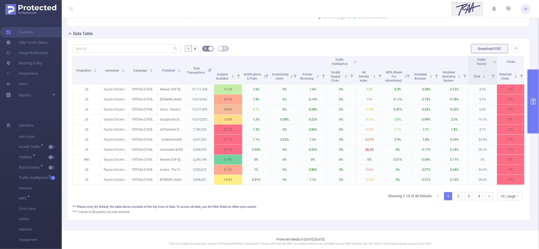
click at [536, 80] on button "primary" at bounding box center [533, 101] width 11 height 64
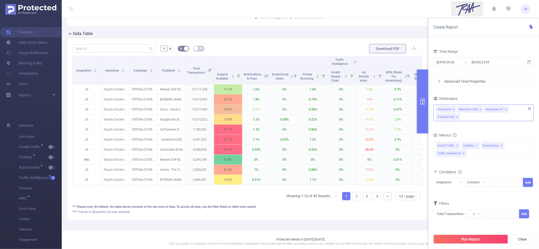
click at [455, 109] on icon "icon: close" at bounding box center [454, 109] width 3 height 3
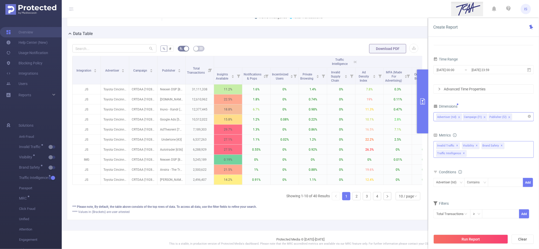
click at [470, 153] on div "Anti-Fraud Invalid Traffic Visibility Brand Safety Traffic Intelligence Sample …" at bounding box center [484, 149] width 100 height 17
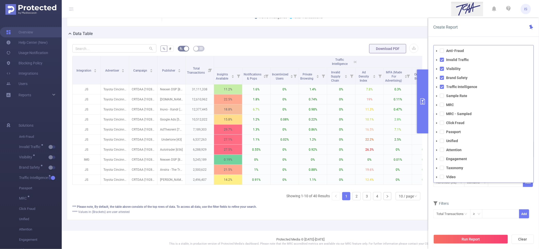
click at [436, 87] on icon "icon: caret-down" at bounding box center [437, 87] width 3 height 3
click at [440, 96] on icon "icon: caret-down" at bounding box center [441, 96] width 3 height 3
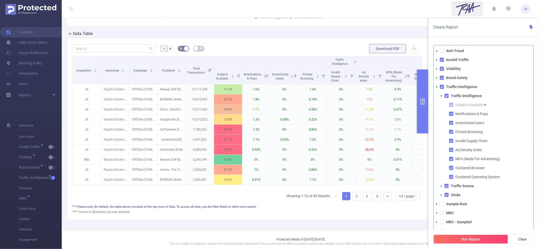
click at [451, 115] on span at bounding box center [451, 114] width 4 height 4
click at [451, 124] on span at bounding box center [451, 123] width 4 height 4
click at [450, 133] on span at bounding box center [451, 132] width 4 height 4
click at [452, 140] on span at bounding box center [451, 141] width 4 height 4
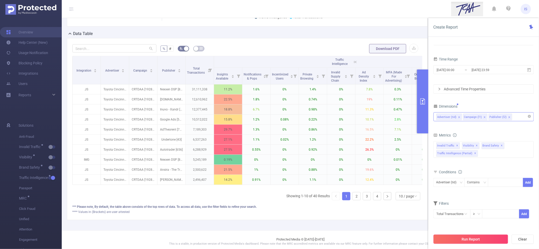
click at [477, 239] on button "Run Report" at bounding box center [471, 238] width 75 height 9
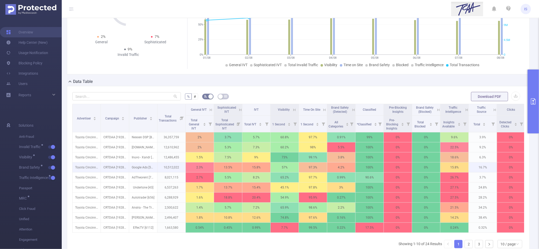
scroll to position [102, 0]
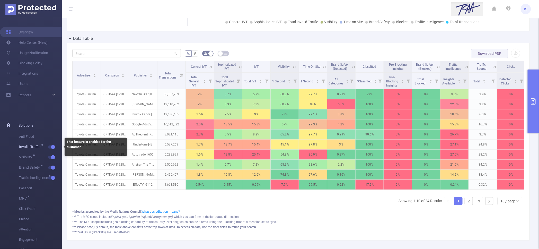
click at [51, 147] on button "button" at bounding box center [51, 146] width 7 height 3
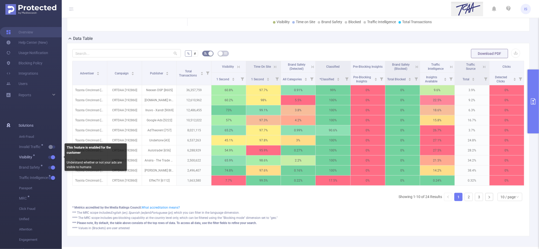
click at [51, 160] on span "Visibility" at bounding box center [40, 157] width 43 height 10
click at [51, 158] on button "button" at bounding box center [51, 157] width 7 height 3
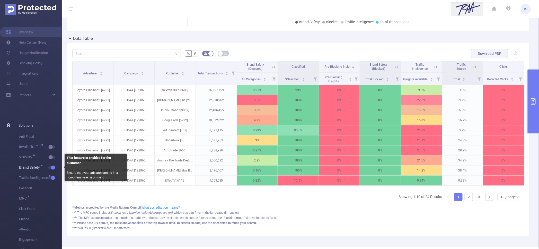
click at [54, 168] on button "button" at bounding box center [51, 167] width 7 height 3
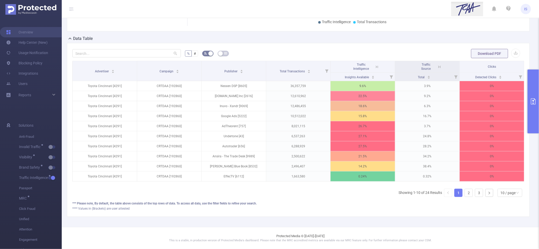
click at [375, 66] on icon at bounding box center [377, 67] width 5 height 5
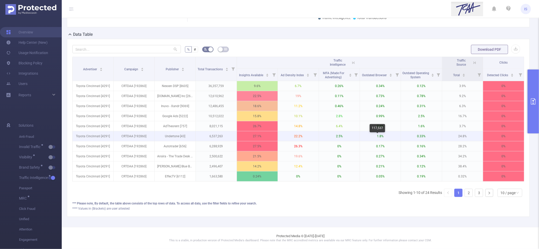
scroll to position [111, 0]
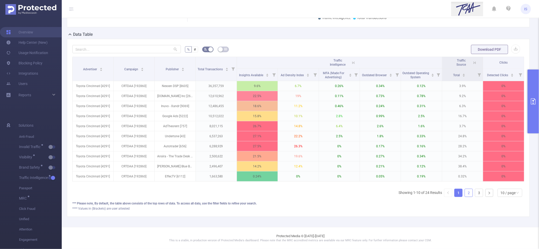
click at [466, 193] on link "2" at bounding box center [469, 193] width 8 height 8
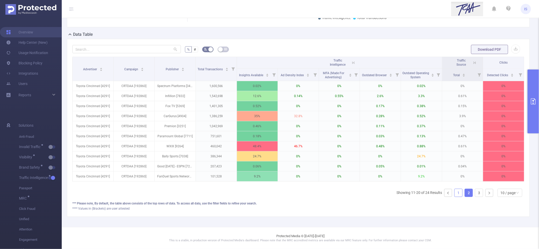
click at [455, 193] on link "1" at bounding box center [459, 193] width 8 height 8
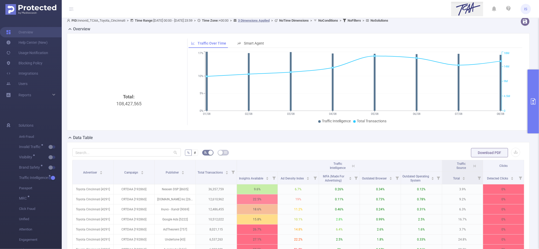
scroll to position [0, 0]
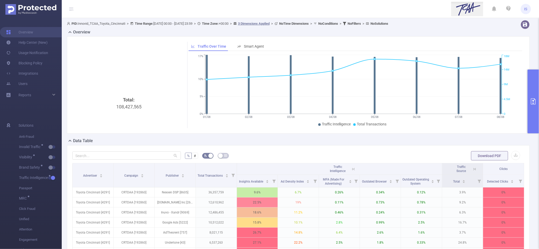
click at [532, 84] on button "primary" at bounding box center [533, 101] width 11 height 64
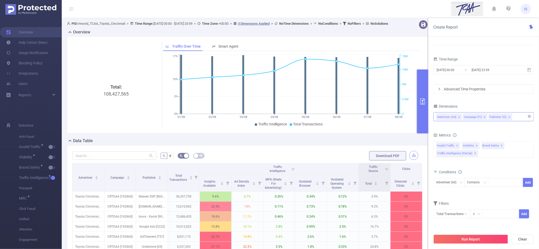
click at [410, 160] on button "button" at bounding box center [414, 155] width 9 height 9
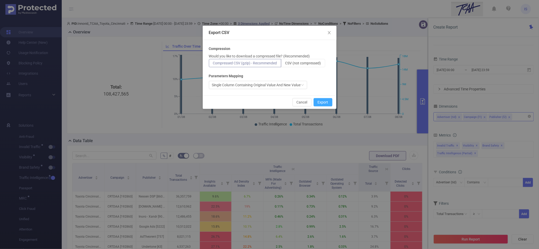
click at [320, 101] on button "Export" at bounding box center [323, 102] width 19 height 8
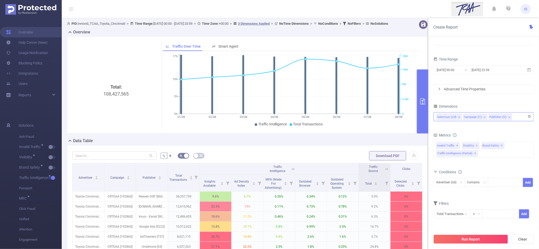
click at [315, 145] on div "Data Table" at bounding box center [249, 141] width 365 height 7
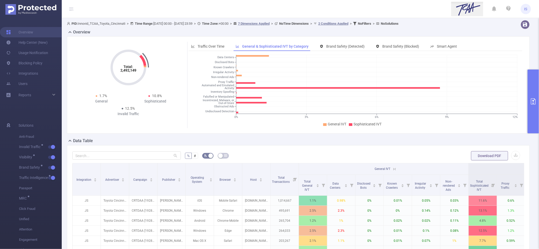
scroll to position [97, 0]
